Goal: Information Seeking & Learning: Stay updated

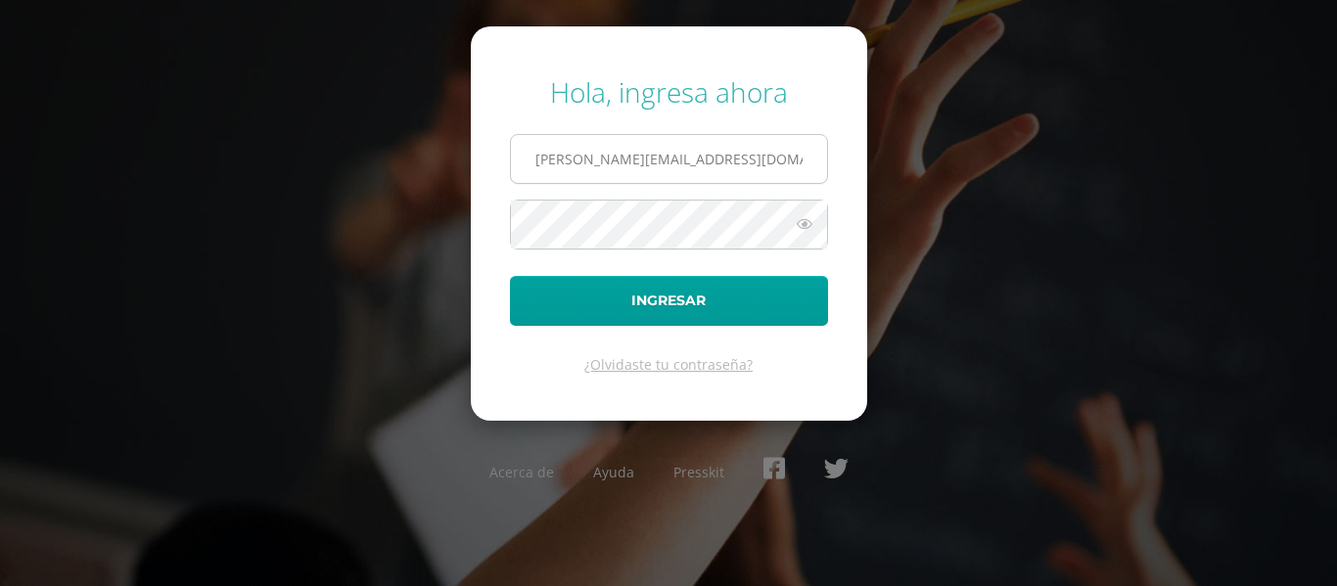
click at [756, 163] on input "[PERSON_NAME][EMAIL_ADDRESS][DOMAIN_NAME]" at bounding box center [669, 159] width 316 height 48
type input "[PERSON_NAME][EMAIL_ADDRESS][DOMAIN_NAME]"
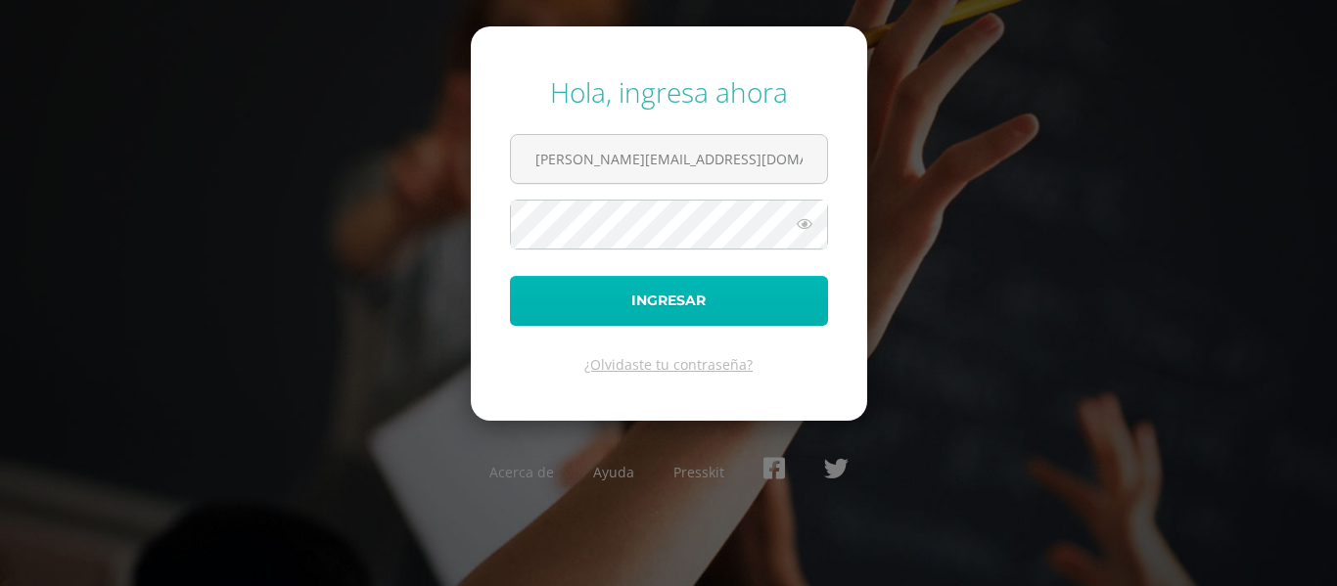
click at [746, 286] on button "Ingresar" at bounding box center [669, 301] width 318 height 50
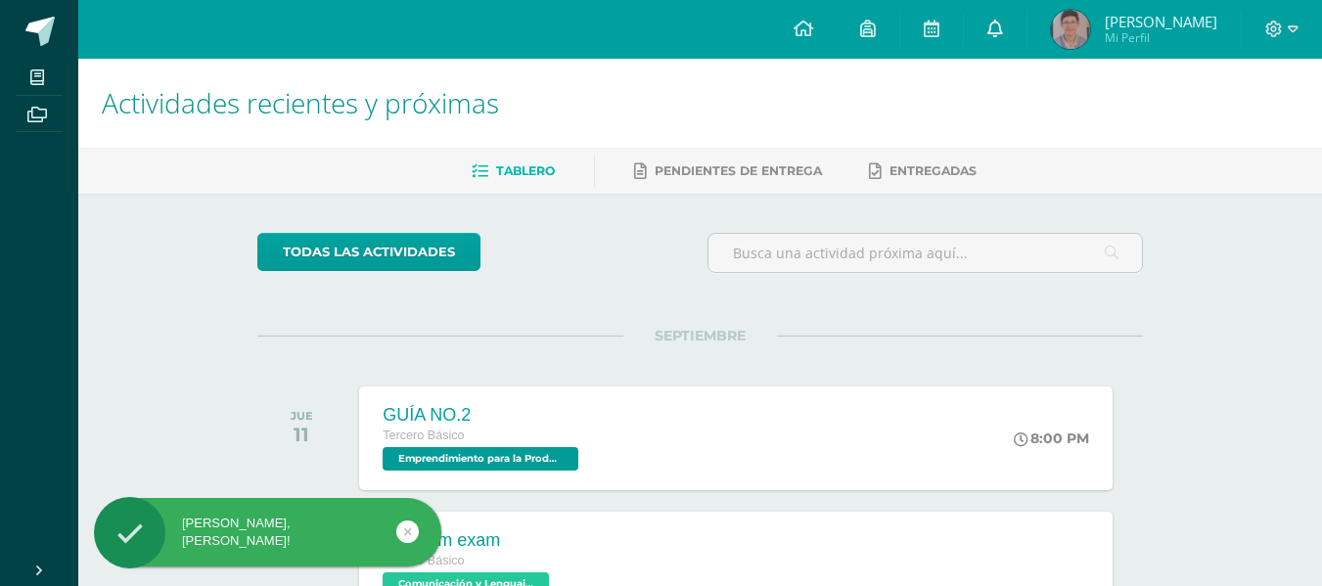
click at [1003, 34] on icon at bounding box center [996, 29] width 16 height 18
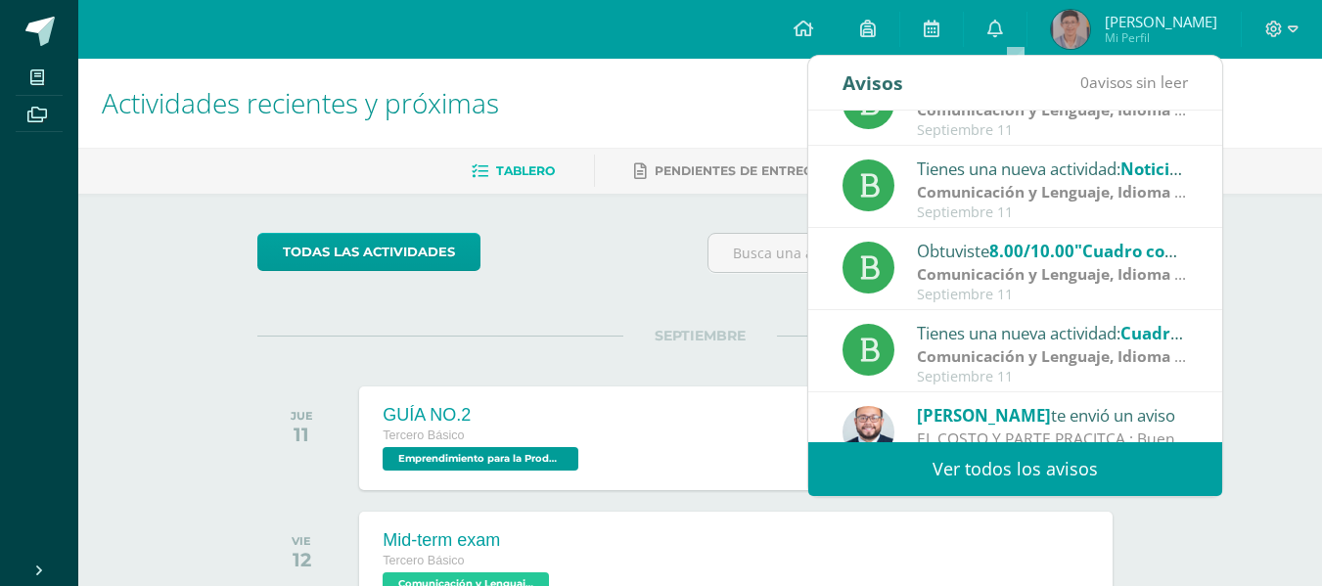
scroll to position [326, 0]
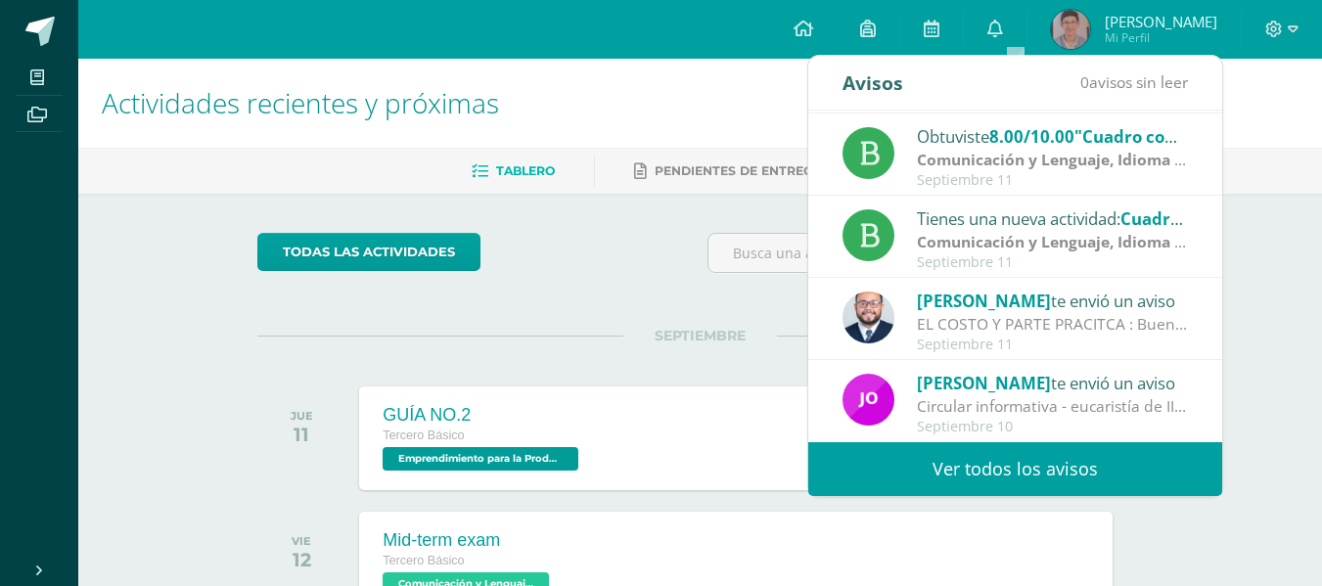
click at [1144, 464] on link "Ver todos los avisos" at bounding box center [1015, 469] width 414 height 54
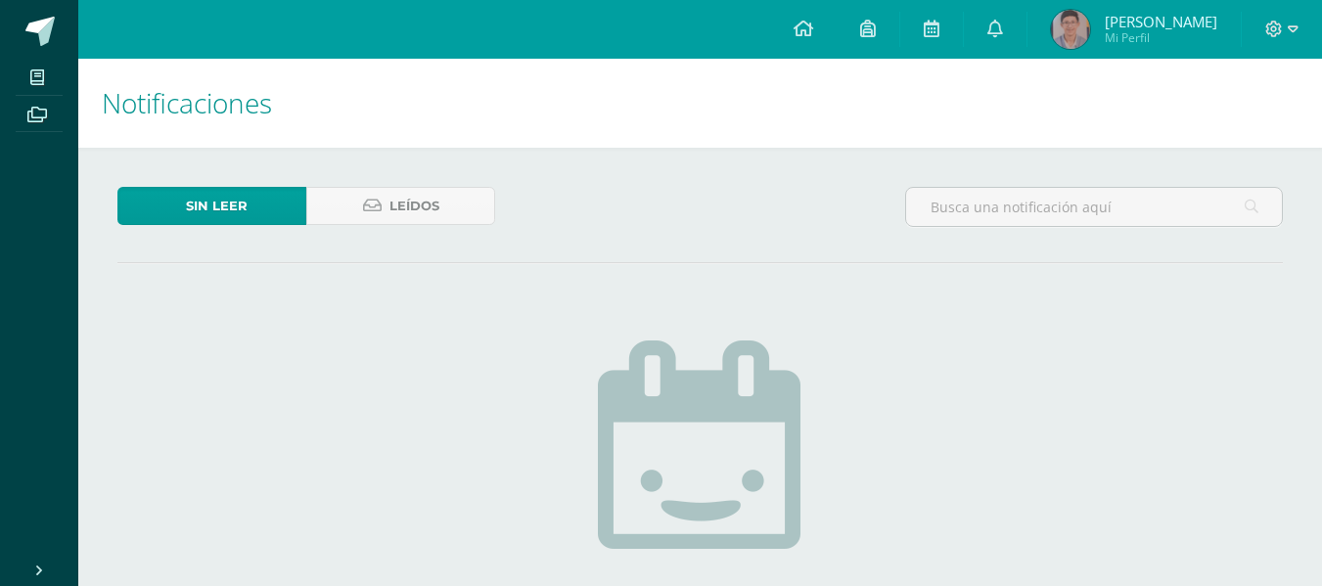
click at [392, 239] on div "Sin leer Leídos" at bounding box center [306, 215] width 393 height 57
click at [460, 224] on link "Leídos" at bounding box center [400, 206] width 189 height 38
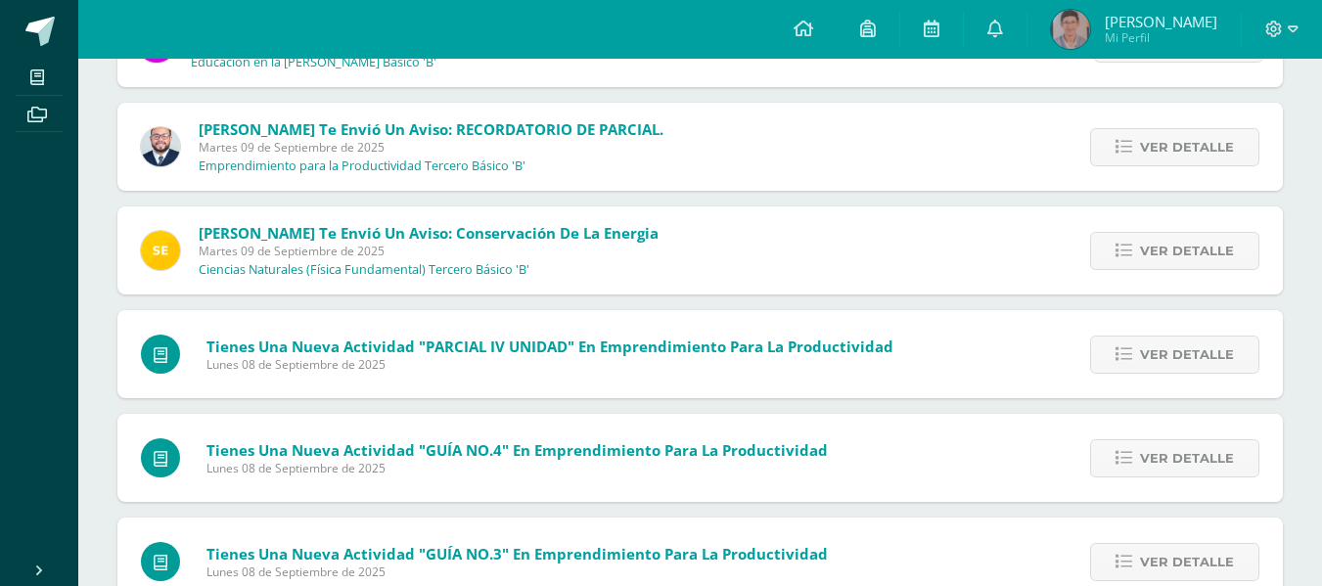
scroll to position [1237, 0]
click at [1200, 244] on span "Ver detalle" at bounding box center [1187, 250] width 94 height 36
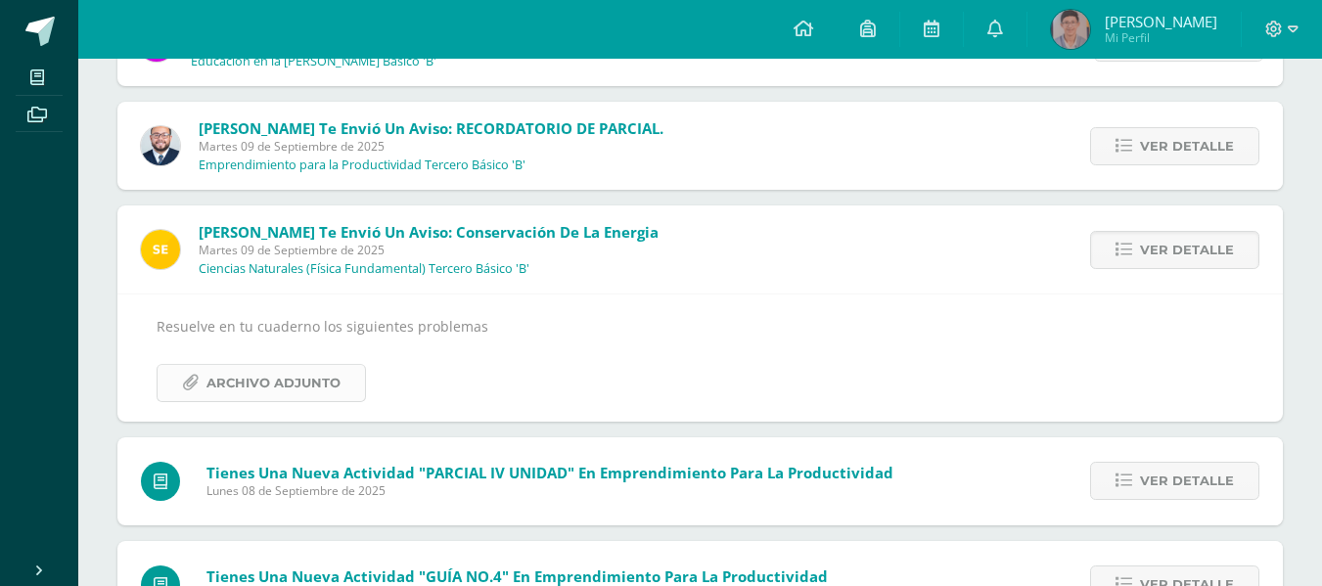
click at [314, 382] on span "Archivo Adjunto" at bounding box center [274, 383] width 134 height 36
click at [157, 364] on link "Archivo Adjunto" at bounding box center [261, 383] width 209 height 38
